Goal: Navigation & Orientation: Find specific page/section

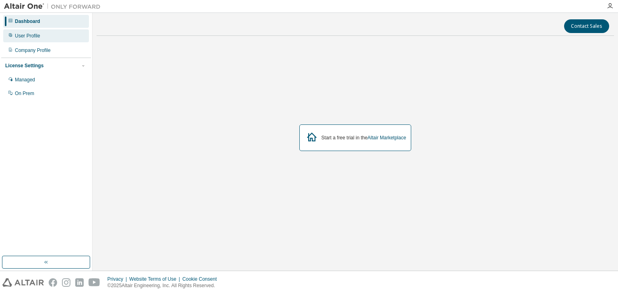
click at [31, 37] on div "User Profile" at bounding box center [27, 36] width 25 height 6
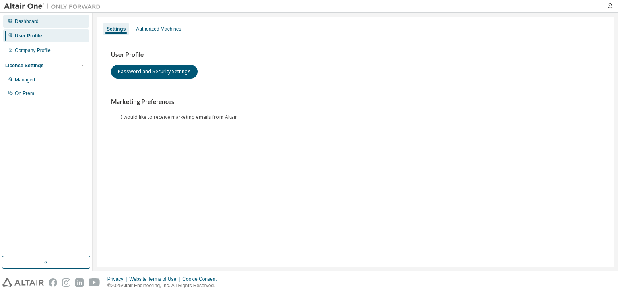
click at [63, 25] on div "Dashboard" at bounding box center [46, 21] width 86 height 13
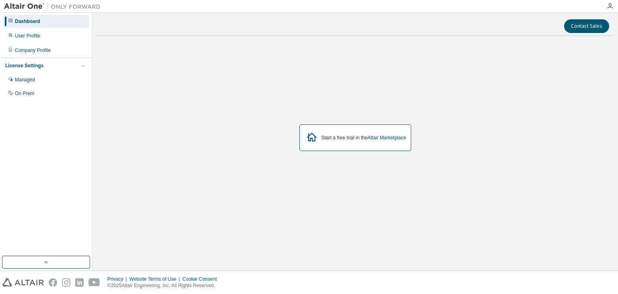
click at [335, 141] on div "Start a free trial in the Altair Marketplace" at bounding box center [355, 137] width 112 height 27
click at [31, 51] on div "Company Profile" at bounding box center [33, 50] width 36 height 6
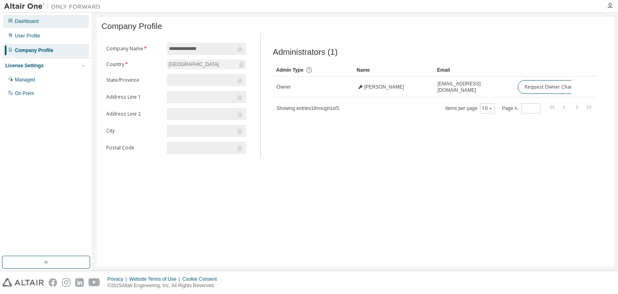
click at [41, 21] on div "Dashboard" at bounding box center [46, 21] width 86 height 13
